Goal: Information Seeking & Learning: Learn about a topic

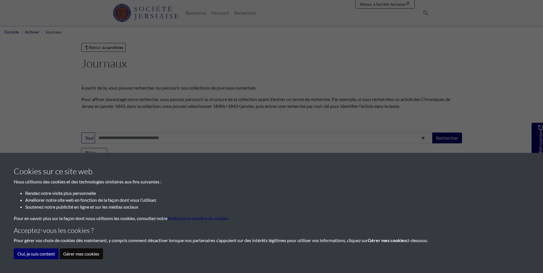
click at [78, 254] on button "Gérer mes cookies" at bounding box center [82, 253] width 44 height 11
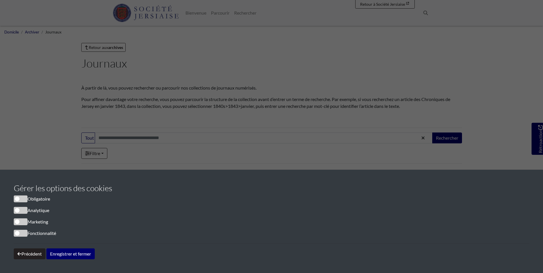
click at [17, 199] on span "cookieconsentement" at bounding box center [21, 199] width 14 height 7
click at [17, 209] on span "cookieconsentement" at bounding box center [21, 210] width 14 height 7
click at [69, 255] on button "Enregistrer et fermer" at bounding box center [70, 253] width 48 height 11
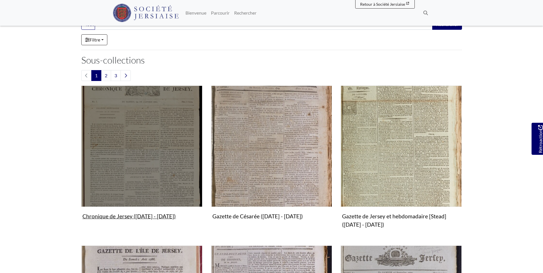
scroll to position [115, 0]
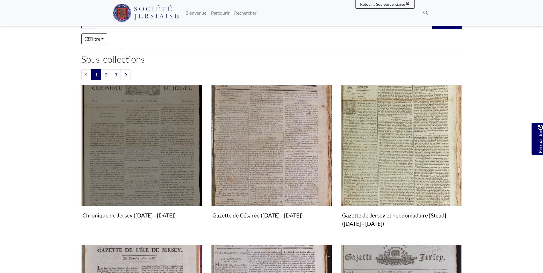
click at [126, 163] on img "Sous-collection" at bounding box center [141, 145] width 121 height 121
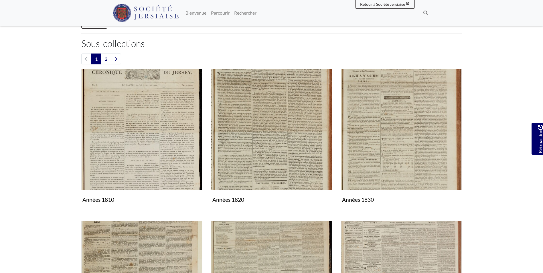
scroll to position [115, 0]
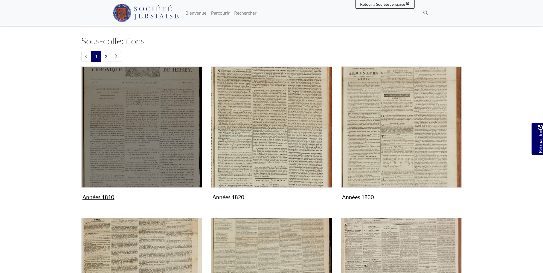
click at [131, 132] on img "Sous-collection" at bounding box center [141, 126] width 121 height 121
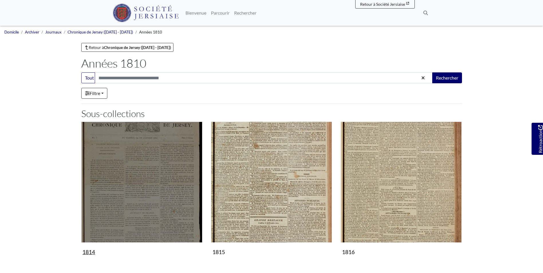
click at [142, 167] on img "Sous-collection" at bounding box center [141, 182] width 121 height 121
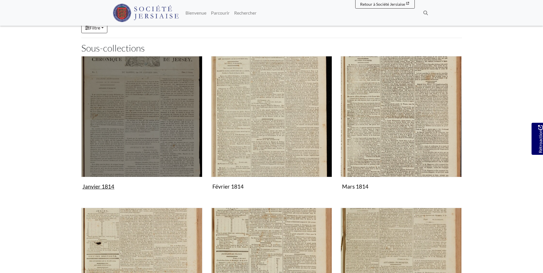
scroll to position [86, 0]
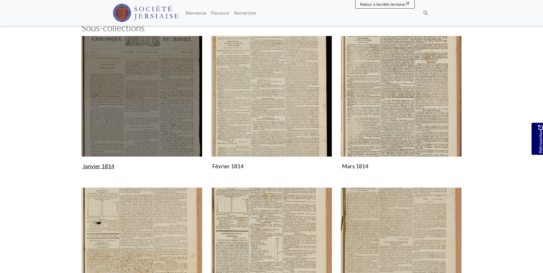
click at [94, 167] on figure "Janvier 1814 Collection" at bounding box center [141, 104] width 121 height 136
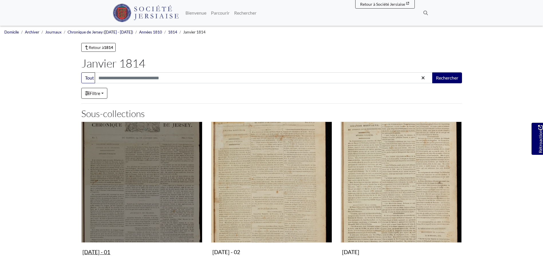
click at [116, 163] on img "Sous-collection" at bounding box center [141, 182] width 121 height 121
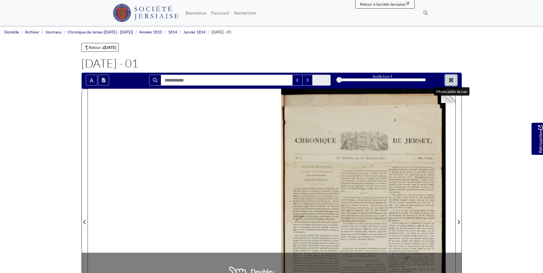
click at [450, 78] on icon "Mode plein écran" at bounding box center [451, 80] width 5 height 5
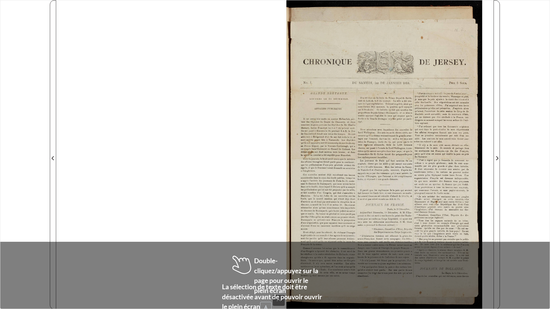
click at [217, 188] on div at bounding box center [274, 154] width 437 height 309
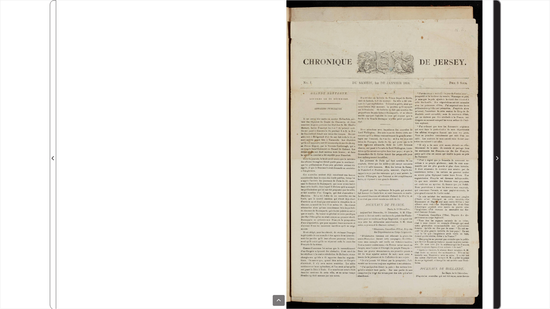
click at [498, 158] on span "Page suivante" at bounding box center [497, 158] width 6 height 7
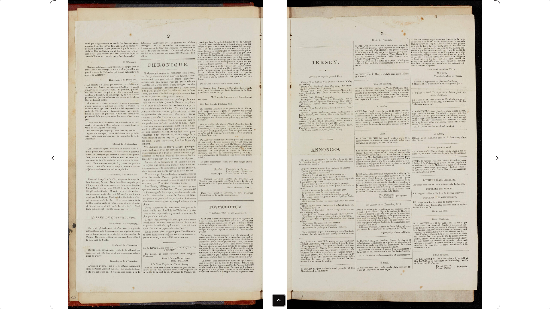
drag, startPoint x: 209, startPoint y: 182, endPoint x: 278, endPoint y: 299, distance: 135.3
click at [278, 273] on icon at bounding box center [278, 300] width 5 height 5
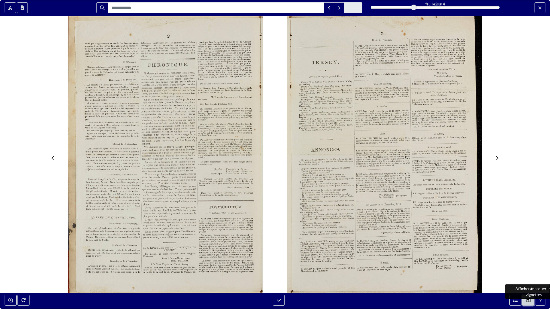
click at [527, 273] on div "feuille 2 sur 4 2 *" at bounding box center [275, 154] width 550 height 309
click at [516, 273] on div "Afficher/masquer les vignettes" at bounding box center [533, 292] width 57 height 18
click at [516, 273] on div at bounding box center [515, 300] width 4 height 2
click at [537, 7] on button "Quitter le mode plein écran" at bounding box center [539, 7] width 11 height 11
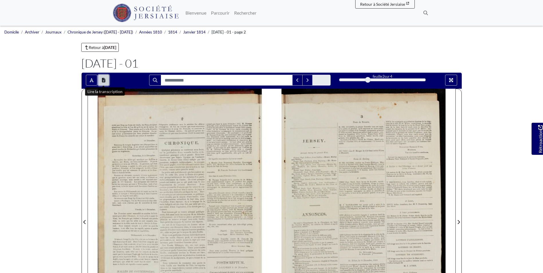
click at [102, 80] on icon "Ouvrir la fenêtre de transcription" at bounding box center [103, 80] width 3 height 5
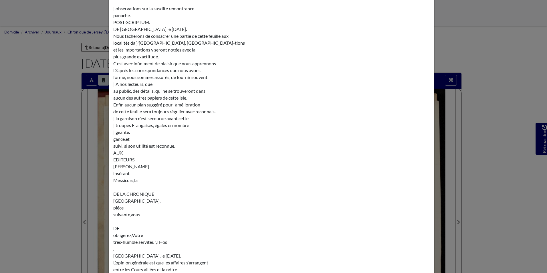
scroll to position [2119, 0]
